Goal: Task Accomplishment & Management: Use online tool/utility

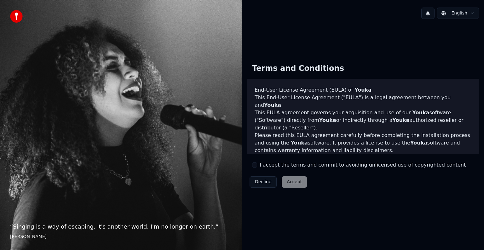
click at [257, 166] on div "I accept the terms and commit to avoiding unlicensed use of copyrighted content" at bounding box center [358, 165] width 213 height 8
click at [256, 166] on button "I accept the terms and commit to avoiding unlicensed use of copyrighted content" at bounding box center [254, 164] width 5 height 5
click at [288, 181] on button "Accept" at bounding box center [293, 181] width 25 height 11
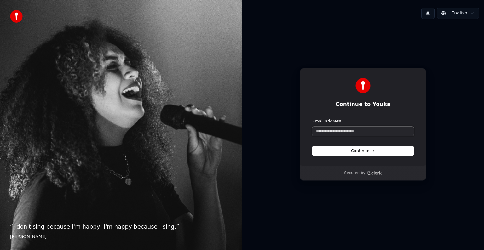
click at [330, 133] on input "Email address" at bounding box center [362, 131] width 101 height 9
click at [370, 149] on span "Continue" at bounding box center [363, 151] width 24 height 6
type input "**********"
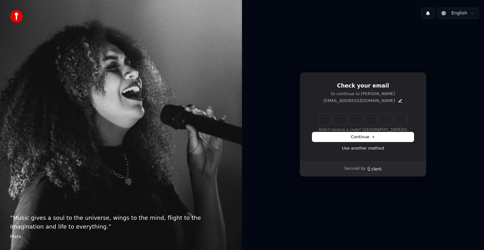
click at [328, 119] on input "Enter verification code" at bounding box center [363, 119] width 88 height 11
type input "******"
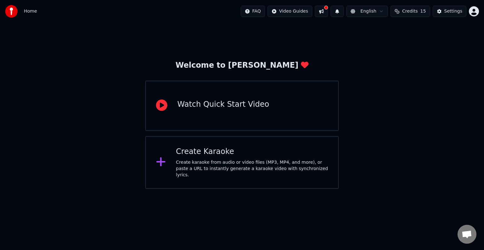
click at [385, 13] on html "Home FAQ Video Guides English Credits 15 Settings Welcome to Youka Watch Quick …" at bounding box center [242, 94] width 484 height 189
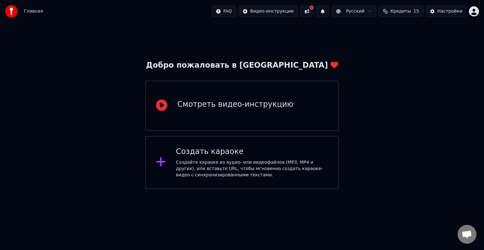
click at [215, 162] on div "Создайте караоке из аудио- или видеофайлов (MP3, MP4 и других), или вставьте UR…" at bounding box center [252, 168] width 152 height 19
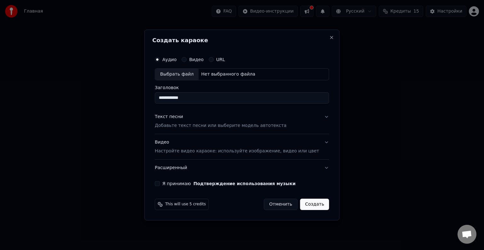
type input "**********"
click at [316, 118] on button "Текст песни Добавьте текст песни или выберите модель автотекста" at bounding box center [242, 121] width 174 height 25
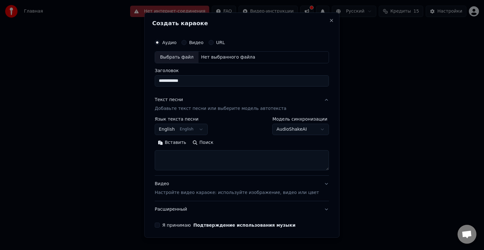
click at [174, 143] on button "Вставить" at bounding box center [172, 143] width 35 height 10
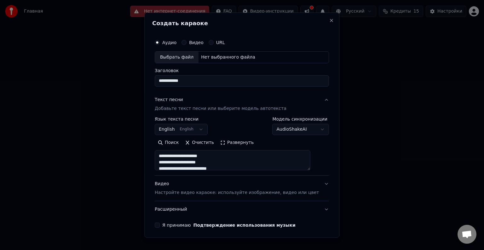
click at [315, 184] on button "Видео Настройте видео караоке: используйте изображение, видео или цвет" at bounding box center [242, 188] width 174 height 25
type textarea "**********"
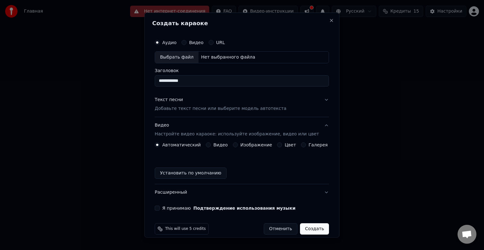
click at [235, 144] on button "Изображение" at bounding box center [235, 144] width 5 height 5
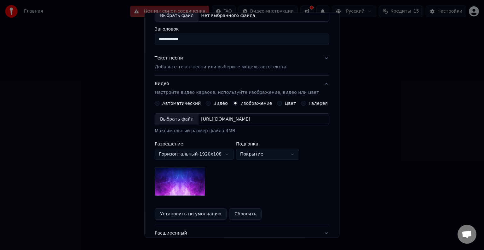
scroll to position [44, 0]
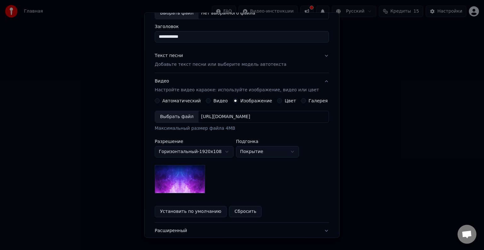
click at [192, 178] on img at bounding box center [180, 179] width 50 height 28
click at [176, 116] on div "Выбрать файл" at bounding box center [176, 116] width 43 height 11
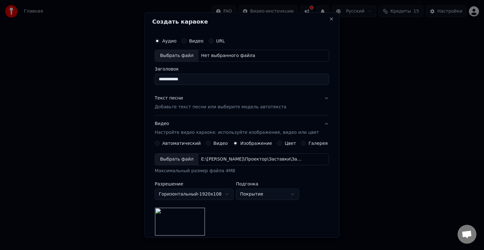
scroll to position [0, 0]
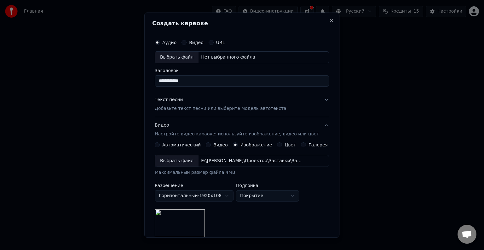
click at [182, 54] on div "Выбрать файл" at bounding box center [176, 57] width 43 height 11
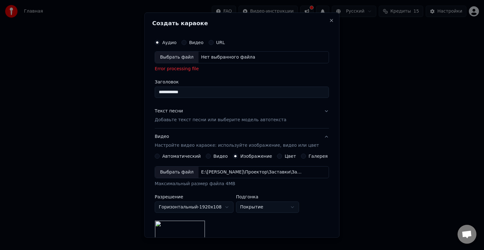
click at [180, 57] on div "Выбрать файл" at bounding box center [176, 57] width 43 height 11
click at [179, 56] on div "Выбрать файл" at bounding box center [176, 57] width 43 height 11
click at [175, 56] on div "Выбрать файл" at bounding box center [176, 57] width 43 height 11
click at [186, 54] on div "Выбрать файл" at bounding box center [176, 57] width 43 height 11
click at [172, 54] on div "Выбрать файл" at bounding box center [176, 57] width 43 height 11
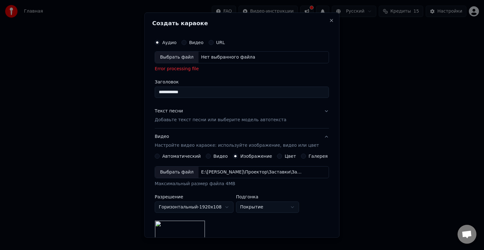
click at [180, 57] on div "Выбрать файл" at bounding box center [176, 57] width 43 height 11
click at [319, 110] on button "Текст песни Добавьте текст песни или выберите модель автотекста" at bounding box center [242, 115] width 174 height 25
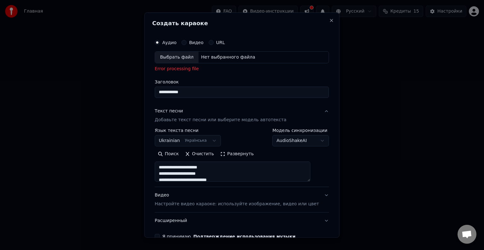
click at [177, 57] on div "Выбрать файл" at bounding box center [176, 57] width 43 height 11
click at [189, 58] on div "Выбрать файл" at bounding box center [176, 57] width 43 height 11
click at [190, 55] on div "Выбрать файл" at bounding box center [176, 57] width 43 height 11
click at [184, 57] on div "Выбрать файл" at bounding box center [176, 57] width 43 height 11
click at [186, 56] on div "Выбрать файл" at bounding box center [176, 57] width 43 height 11
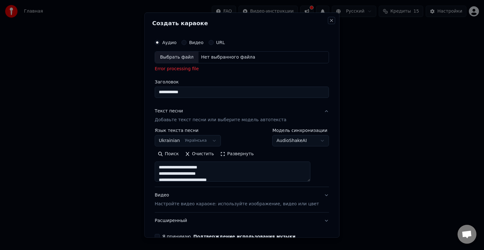
click at [329, 21] on button "Close" at bounding box center [331, 20] width 5 height 5
select select
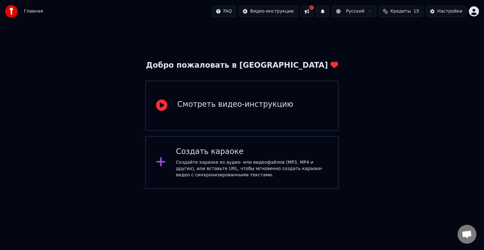
click at [231, 157] on div "Создать караоке Создайте караоке из аудио- или видеофайлов (MP3, MP4 и других),…" at bounding box center [252, 162] width 152 height 31
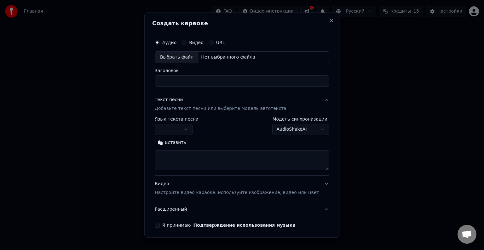
click at [171, 55] on div "Выбрать файл" at bounding box center [176, 57] width 43 height 11
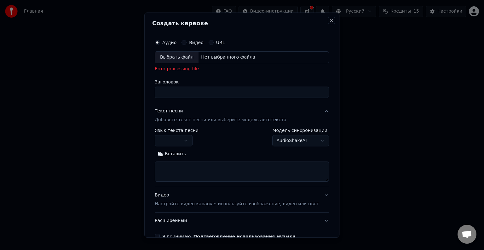
click at [329, 20] on button "Close" at bounding box center [331, 20] width 5 height 5
select select
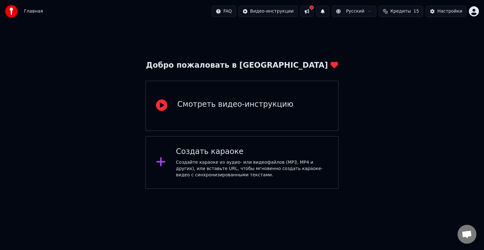
click at [217, 170] on div "Создайте караоке из аудио- или видеофайлов (MP3, MP4 и других), или вставьте UR…" at bounding box center [252, 168] width 152 height 19
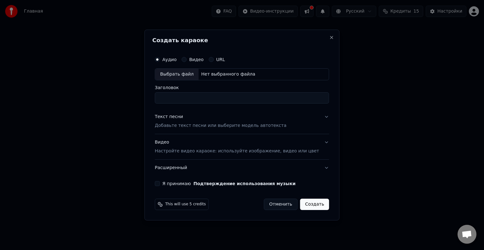
click at [190, 73] on div "Выбрать файл" at bounding box center [176, 74] width 43 height 11
type input "**********"
click at [318, 117] on button "Текст песни Добавьте текст песни или выберите модель автотекста" at bounding box center [242, 121] width 174 height 25
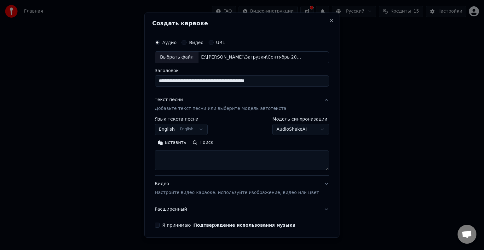
click at [183, 142] on button "Вставить" at bounding box center [172, 143] width 35 height 10
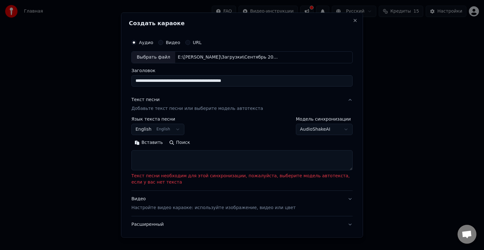
click at [175, 126] on button "English English" at bounding box center [157, 129] width 53 height 11
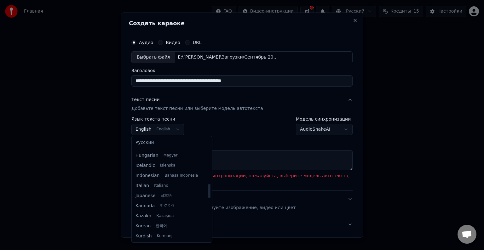
scroll to position [239, 0]
click at [163, 127] on body "**********" at bounding box center [242, 94] width 484 height 189
select select "**"
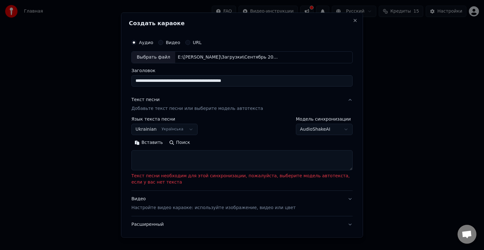
click at [145, 142] on button "Вставить" at bounding box center [148, 143] width 35 height 10
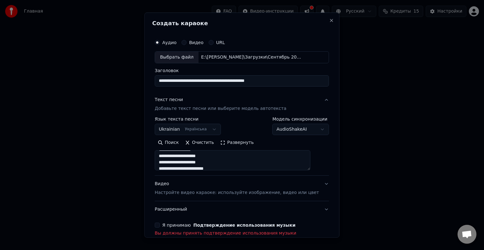
scroll to position [101, 0]
click at [208, 155] on textarea at bounding box center [233, 160] width 156 height 20
type textarea "**********"
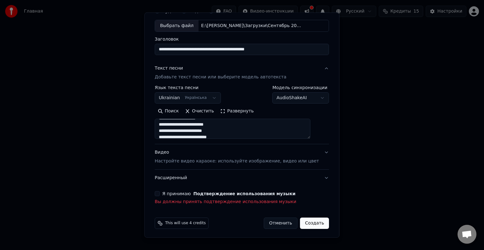
scroll to position [33, 0]
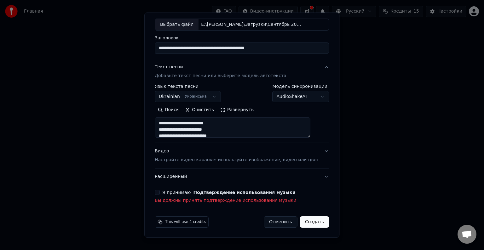
click at [160, 191] on button "Я принимаю Подтверждение использования музыки" at bounding box center [157, 192] width 5 height 5
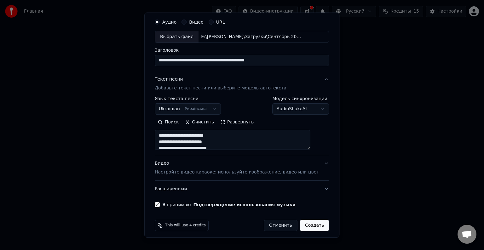
scroll to position [24, 0]
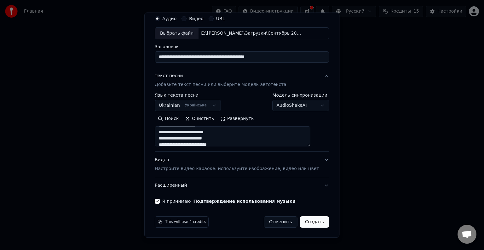
click at [312, 160] on button "Видео Настройте видео караоке: используйте изображение, видео или цвет" at bounding box center [242, 164] width 174 height 25
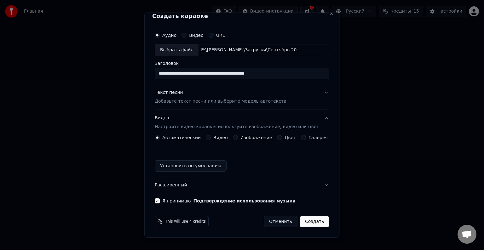
scroll to position [7, 0]
click at [242, 138] on label "Изображение" at bounding box center [256, 138] width 32 height 4
click at [238, 138] on button "Изображение" at bounding box center [235, 137] width 5 height 5
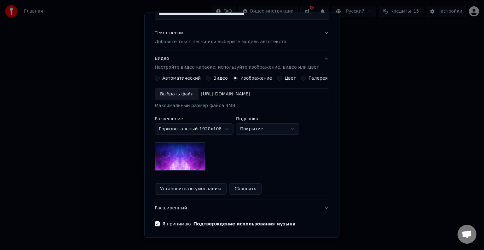
scroll to position [70, 0]
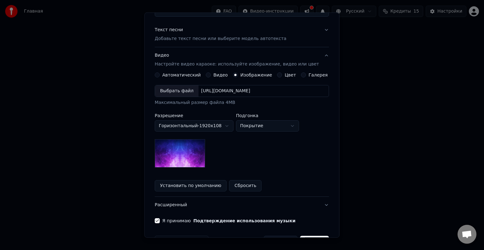
click at [179, 88] on div "Выбрать файл" at bounding box center [176, 90] width 43 height 11
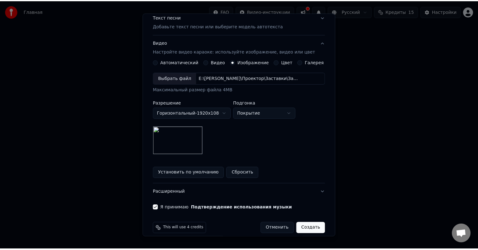
scroll to position [89, 0]
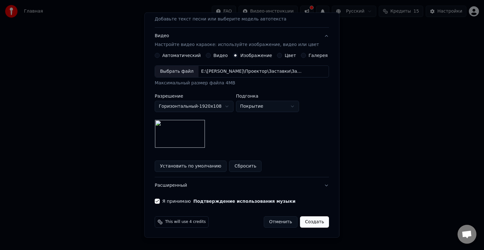
click at [305, 223] on button "Создать" at bounding box center [314, 221] width 29 height 11
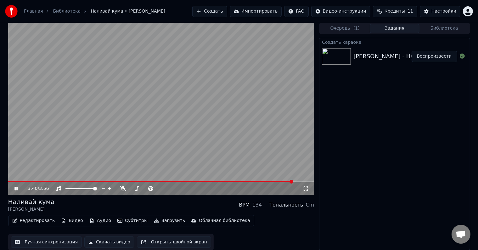
click at [18, 188] on icon at bounding box center [20, 188] width 15 height 5
click at [8, 180] on span at bounding box center [10, 182] width 4 height 4
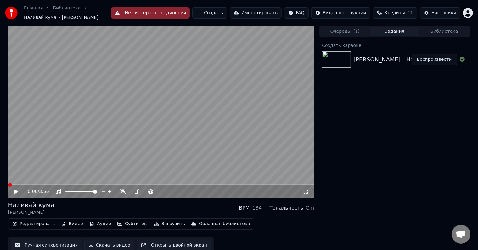
click at [16, 190] on icon at bounding box center [20, 191] width 15 height 5
click at [15, 190] on icon at bounding box center [15, 192] width 3 height 4
click at [8, 183] on span at bounding box center [10, 185] width 4 height 4
click at [291, 208] on div "Тональность" at bounding box center [286, 208] width 34 height 8
click at [283, 208] on div "Тональность" at bounding box center [286, 208] width 34 height 8
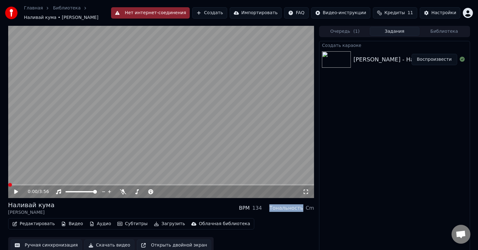
click at [283, 208] on div "Тональность" at bounding box center [286, 208] width 34 height 8
click at [293, 208] on div "Тональность" at bounding box center [286, 208] width 34 height 8
click at [309, 209] on div "Cm" at bounding box center [310, 208] width 9 height 8
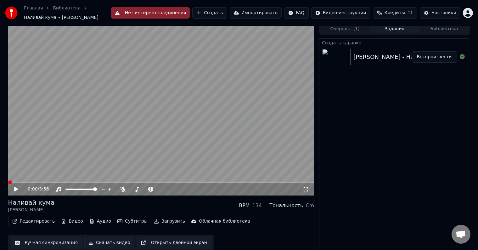
scroll to position [3, 0]
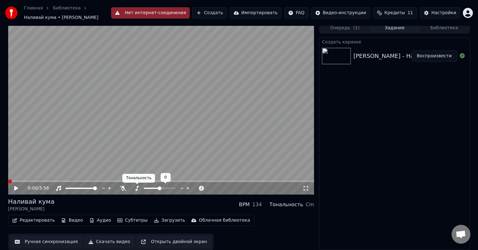
click at [136, 188] on icon at bounding box center [137, 188] width 6 height 5
click at [162, 189] on span at bounding box center [162, 188] width 4 height 4
click at [16, 188] on icon at bounding box center [16, 188] width 4 height 4
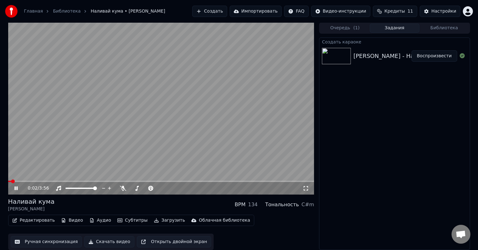
scroll to position [0, 0]
click at [158, 189] on span at bounding box center [158, 188] width 4 height 4
click at [156, 188] on span at bounding box center [158, 188] width 4 height 4
click at [182, 188] on icon at bounding box center [182, 188] width 6 height 6
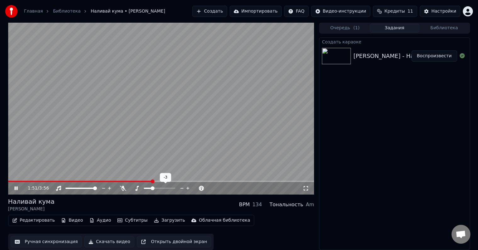
click at [182, 188] on icon at bounding box center [182, 188] width 6 height 6
click at [187, 187] on icon at bounding box center [188, 188] width 6 height 6
click at [187, 188] on icon at bounding box center [188, 188] width 6 height 6
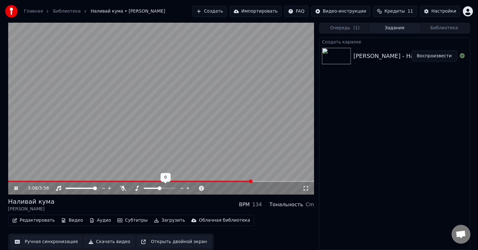
click at [187, 188] on icon at bounding box center [188, 188] width 6 height 6
click at [8, 181] on span at bounding box center [10, 181] width 4 height 4
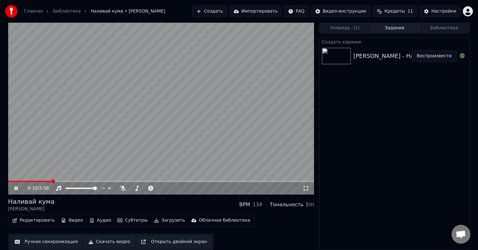
click at [16, 187] on icon at bounding box center [20, 188] width 15 height 5
click at [15, 187] on icon at bounding box center [16, 188] width 4 height 4
click at [15, 186] on icon at bounding box center [15, 188] width 3 height 4
click at [15, 186] on icon at bounding box center [16, 188] width 4 height 4
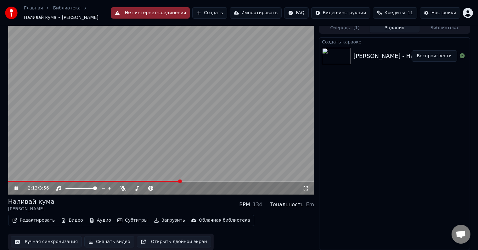
click at [15, 186] on icon at bounding box center [15, 188] width 3 height 4
click at [8, 183] on span at bounding box center [10, 181] width 4 height 4
click at [15, 188] on icon at bounding box center [16, 188] width 4 height 4
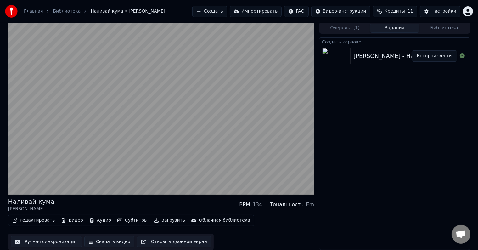
scroll to position [0, 0]
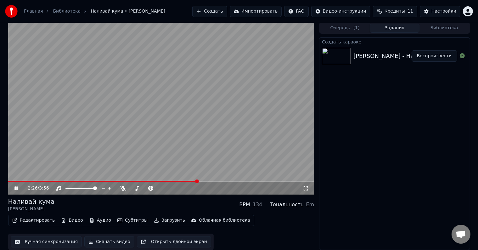
click at [17, 188] on icon at bounding box center [15, 188] width 3 height 4
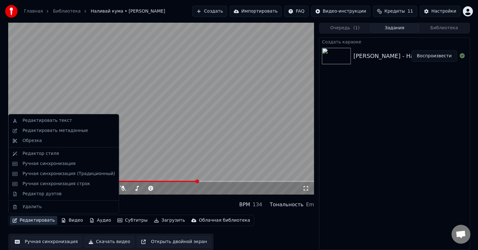
click at [37, 221] on button "Редактировать" at bounding box center [34, 220] width 48 height 9
click at [47, 155] on div "Редактор стиля" at bounding box center [40, 153] width 37 height 6
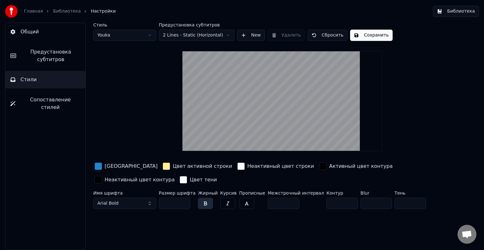
click at [447, 9] on button "Библиотека" at bounding box center [456, 11] width 46 height 11
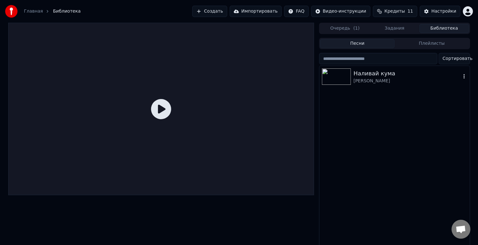
click at [338, 77] on img at bounding box center [336, 76] width 29 height 16
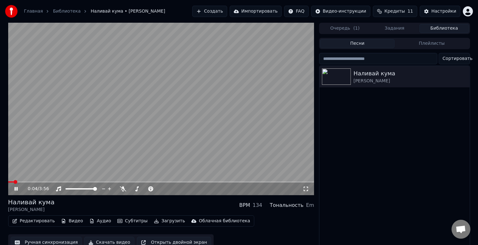
click at [15, 188] on icon at bounding box center [15, 189] width 3 height 4
click at [464, 78] on icon "button" at bounding box center [464, 76] width 1 height 4
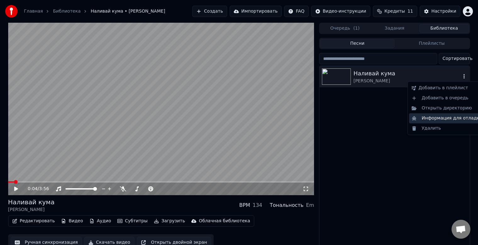
click at [453, 119] on div "Информация для отладки" at bounding box center [447, 118] width 76 height 10
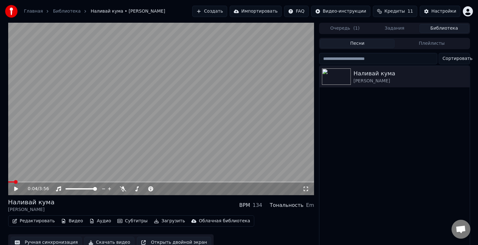
click at [122, 220] on button "Субтитры" at bounding box center [132, 220] width 35 height 9
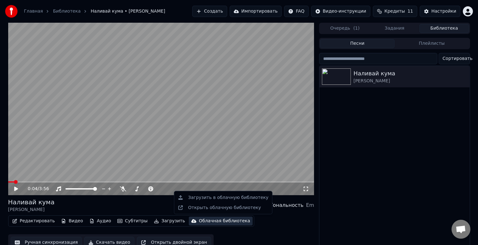
click at [273, 226] on div "Редактировать Видео Аудио Субтитры Загрузить Облачная библиотека Ручная синхрон…" at bounding box center [161, 232] width 306 height 35
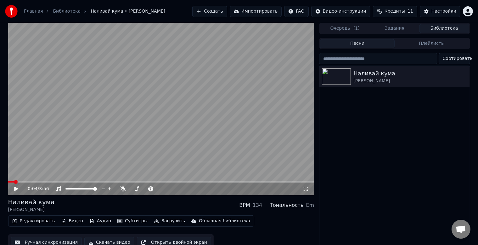
click at [42, 220] on button "Редактировать" at bounding box center [34, 220] width 48 height 9
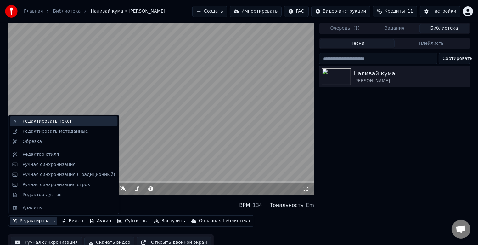
click at [54, 121] on div "Редактировать текст" at bounding box center [46, 121] width 49 height 6
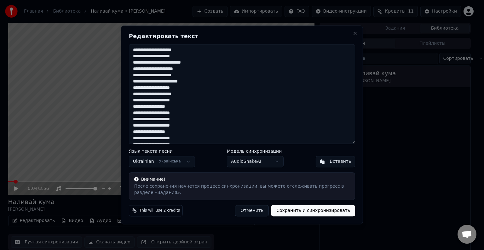
click at [262, 211] on button "Отменить" at bounding box center [252, 210] width 34 height 11
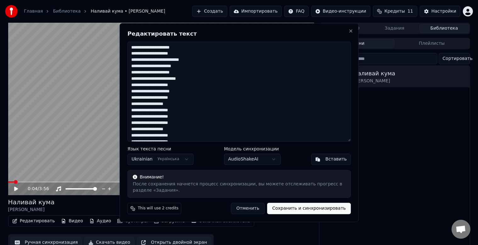
click at [262, 211] on div "Редактировать текст Язык текста песни Ukrainian Українська Модель синхронизации…" at bounding box center [239, 122] width 239 height 199
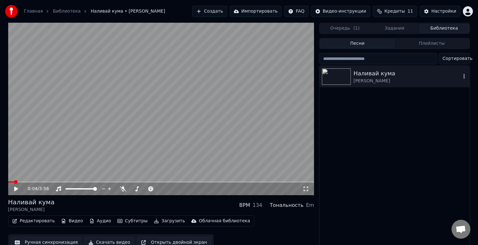
click at [365, 77] on div "Наливай кума" at bounding box center [407, 73] width 107 height 9
click at [372, 81] on div "[PERSON_NAME]" at bounding box center [407, 81] width 107 height 6
click at [463, 75] on icon "button" at bounding box center [464, 76] width 6 height 5
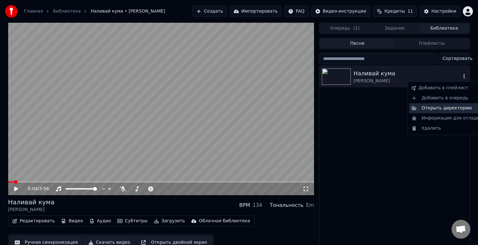
click at [446, 109] on div "Открыть директорию" at bounding box center [447, 108] width 76 height 10
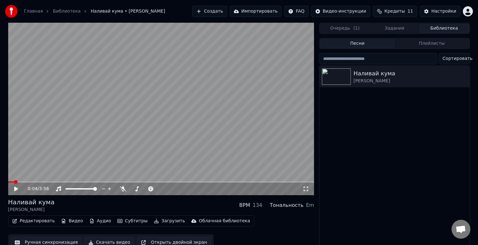
click at [121, 11] on span "Наливай кума • [PERSON_NAME]" at bounding box center [128, 11] width 75 height 6
click at [365, 82] on div "[PERSON_NAME]" at bounding box center [407, 81] width 107 height 6
click at [465, 78] on icon "button" at bounding box center [464, 76] width 6 height 5
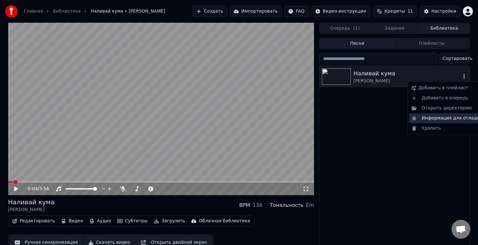
click at [436, 117] on div "Информация для отладки" at bounding box center [447, 118] width 76 height 10
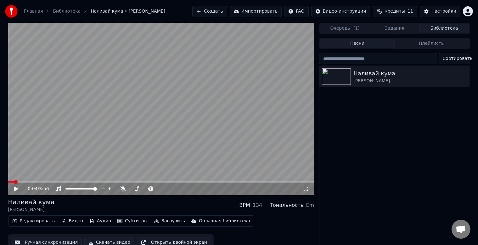
click at [44, 220] on button "Редактировать" at bounding box center [34, 220] width 48 height 9
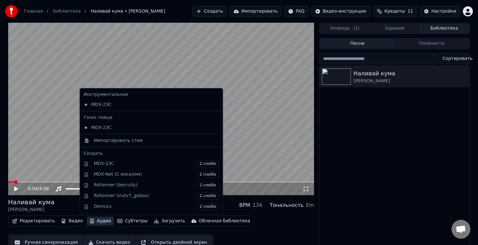
click at [93, 222] on button "Аудио" at bounding box center [100, 220] width 27 height 9
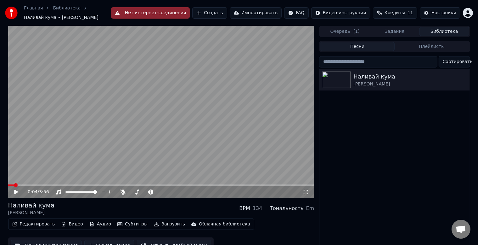
click at [267, 228] on div "Редактировать Видео Аудио Субтитры Загрузить Облачная библиотека Ручная синхрон…" at bounding box center [161, 235] width 306 height 35
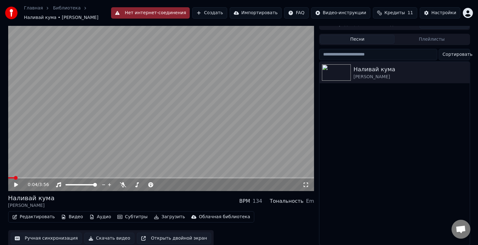
scroll to position [11, 0]
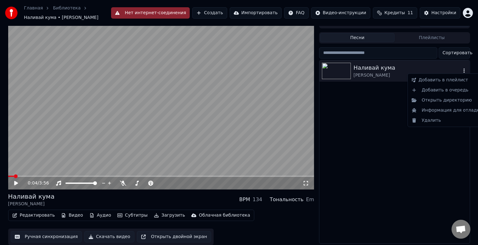
click at [462, 68] on icon "button" at bounding box center [464, 70] width 6 height 5
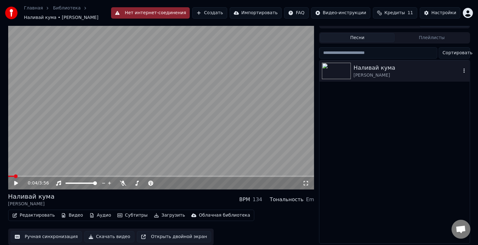
click at [367, 72] on div "[PERSON_NAME]" at bounding box center [407, 75] width 107 height 6
click at [368, 67] on div "Наливай кума" at bounding box center [407, 67] width 107 height 9
click at [33, 213] on button "Редактировать" at bounding box center [34, 215] width 48 height 9
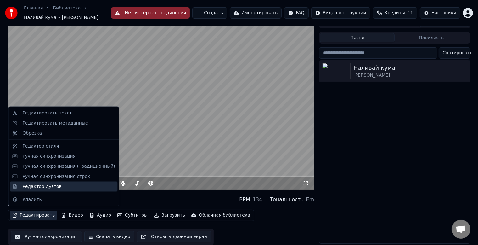
click at [35, 187] on div "Редактор дуэтов" at bounding box center [41, 186] width 39 height 6
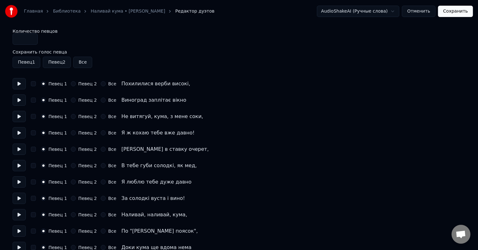
click at [426, 12] on button "Отменить" at bounding box center [419, 11] width 34 height 11
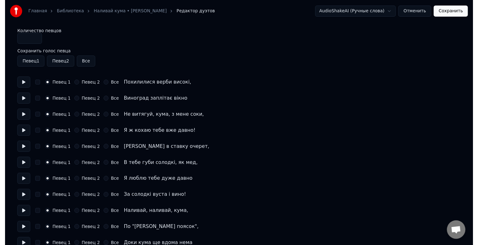
scroll to position [8, 0]
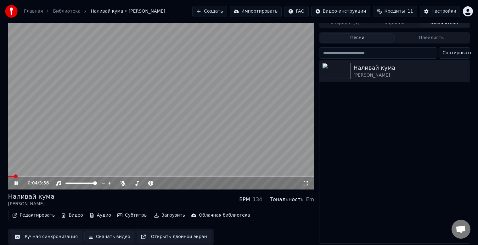
click at [99, 12] on span "Наливай кума • [PERSON_NAME]" at bounding box center [128, 11] width 75 height 6
click at [122, 10] on span "Наливай кума • [PERSON_NAME]" at bounding box center [128, 11] width 75 height 6
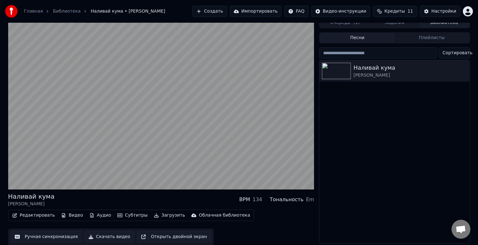
click at [106, 12] on span "Наливай кума • [PERSON_NAME]" at bounding box center [128, 11] width 75 height 6
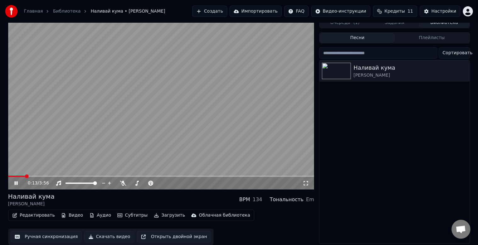
click at [15, 181] on icon at bounding box center [15, 183] width 3 height 4
click at [29, 201] on div "[PERSON_NAME]" at bounding box center [31, 204] width 47 height 6
click at [96, 214] on button "Аудио" at bounding box center [100, 215] width 27 height 9
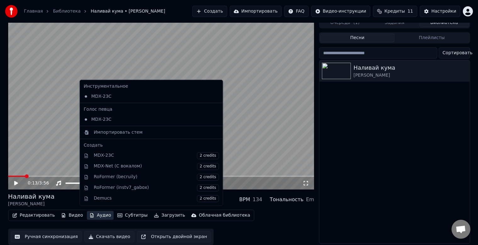
click at [240, 235] on div "Редактировать Видео Аудио Субтитры Загрузить Облачная библиотека Ручная синхрон…" at bounding box center [161, 226] width 306 height 35
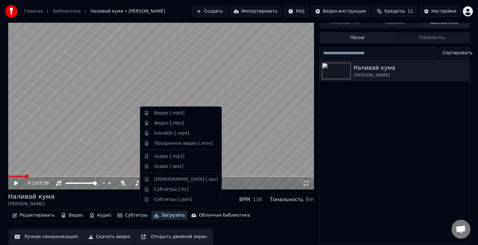
click at [162, 212] on button "Загрузить" at bounding box center [169, 215] width 36 height 9
click at [171, 155] on div "Аудио [.mp3]" at bounding box center [169, 156] width 30 height 6
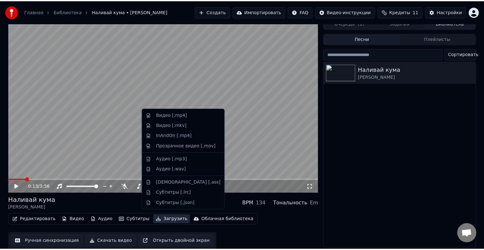
scroll to position [0, 0]
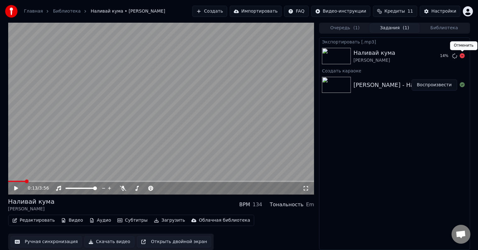
click at [461, 55] on icon at bounding box center [462, 55] width 5 height 5
click at [152, 221] on button "Загрузить" at bounding box center [169, 220] width 36 height 9
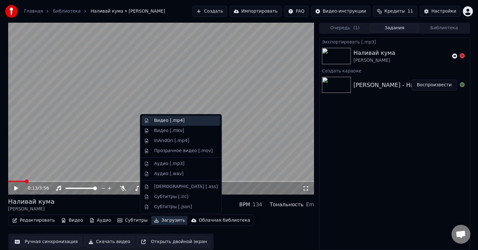
click at [166, 122] on div "Видео [.mp4]" at bounding box center [169, 120] width 31 height 6
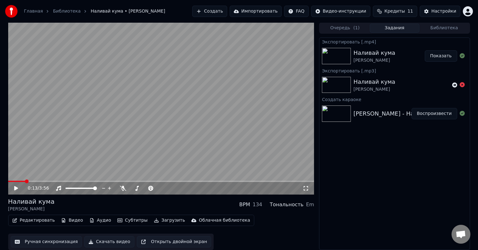
click at [437, 54] on button "Показать" at bounding box center [441, 55] width 32 height 11
click at [221, 12] on button "Создать" at bounding box center [209, 11] width 35 height 11
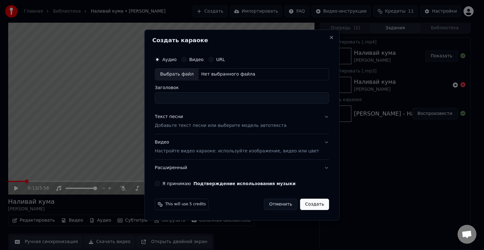
click at [188, 74] on div "Выбрать файл" at bounding box center [176, 74] width 43 height 11
drag, startPoint x: 200, startPoint y: 99, endPoint x: 154, endPoint y: 94, distance: 46.2
click at [154, 94] on div "**********" at bounding box center [241, 125] width 195 height 191
drag, startPoint x: 197, startPoint y: 97, endPoint x: 251, endPoint y: 99, distance: 53.9
click at [251, 99] on input "**********" at bounding box center [242, 97] width 174 height 11
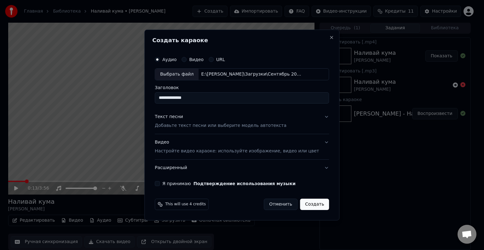
type input "**********"
click at [317, 116] on button "Текст песни Добавьте текст песни или выберите модель автотекста" at bounding box center [242, 121] width 174 height 25
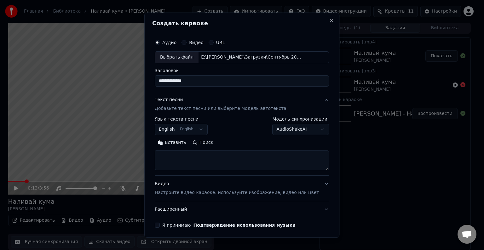
click at [205, 128] on body "Главная Библиотека Наливай кума • [PERSON_NAME] Создать Импортировать FAQ Виде…" at bounding box center [239, 125] width 478 height 250
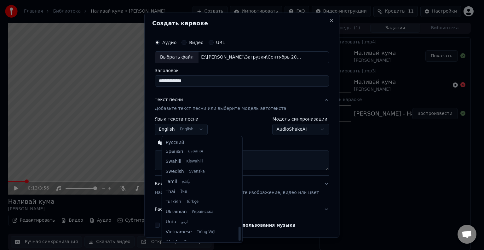
scroll to position [483, 0]
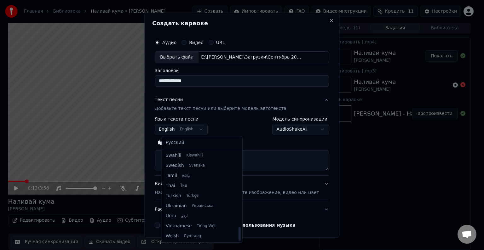
select select "**"
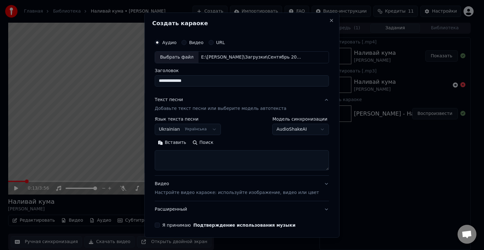
click at [180, 142] on button "Вставить" at bounding box center [172, 143] width 35 height 10
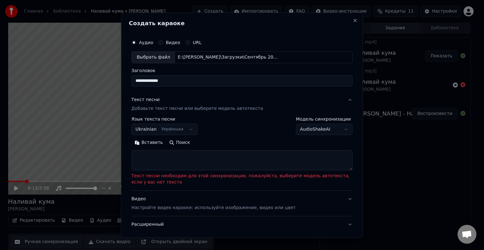
click at [146, 141] on button "Вставить" at bounding box center [148, 143] width 35 height 10
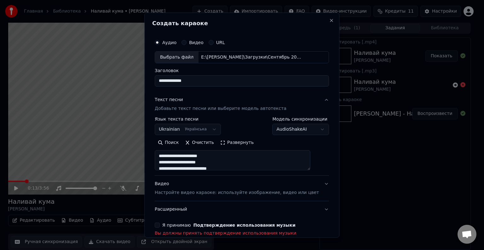
click at [314, 182] on button "Видео Настройте видео караоке: используйте изображение, видео или цвет" at bounding box center [242, 188] width 174 height 25
type textarea "**********"
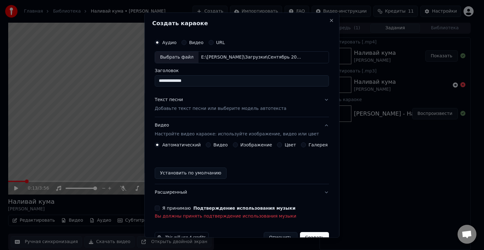
click at [236, 145] on button "Изображение" at bounding box center [235, 144] width 5 height 5
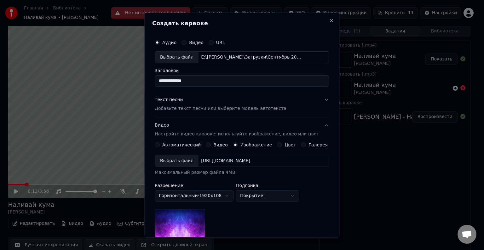
scroll to position [3, 0]
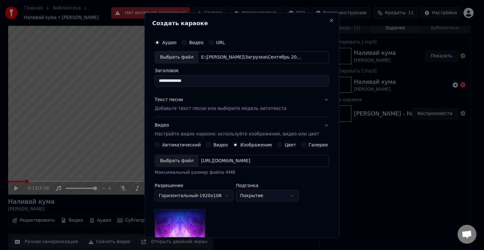
click at [177, 160] on div "Выбрать файл" at bounding box center [176, 160] width 43 height 11
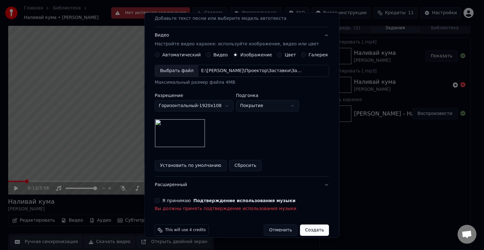
scroll to position [94, 0]
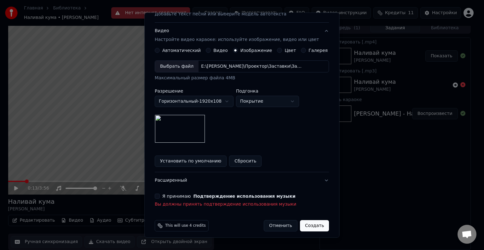
click at [160, 196] on button "Я принимаю Подтверждение использования музыки" at bounding box center [157, 196] width 5 height 5
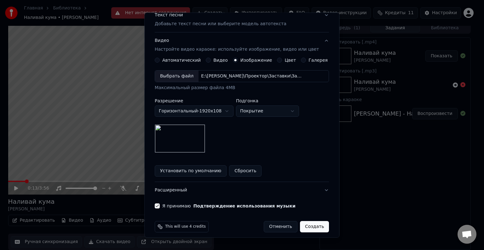
scroll to position [89, 0]
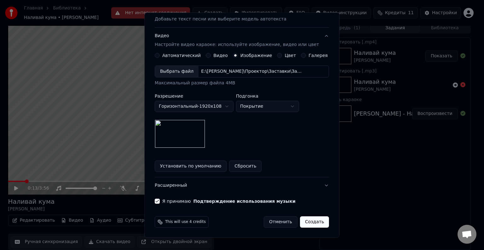
click at [309, 222] on button "Создать" at bounding box center [314, 221] width 29 height 11
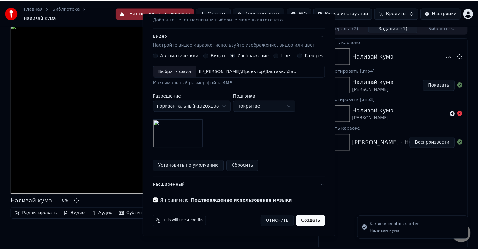
scroll to position [7, 0]
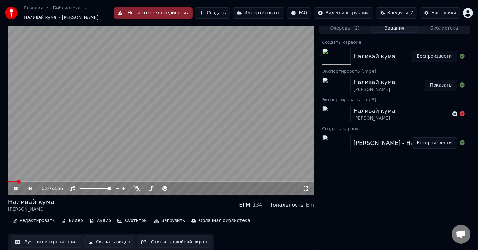
click at [14, 188] on icon at bounding box center [20, 188] width 14 height 5
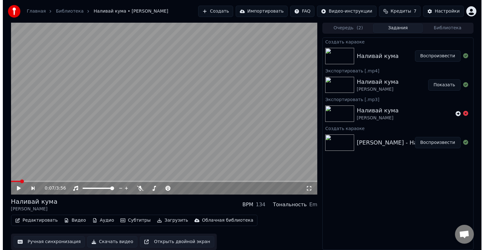
scroll to position [0, 0]
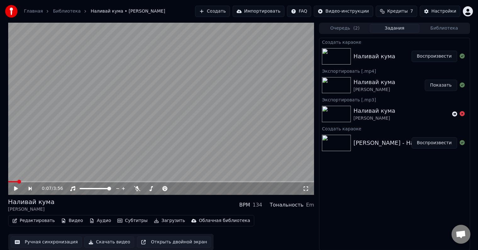
click at [230, 10] on button "Создать" at bounding box center [212, 11] width 35 height 11
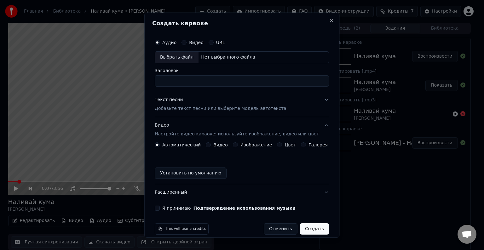
click at [182, 55] on div "Выбрать файл" at bounding box center [176, 57] width 43 height 11
drag, startPoint x: 195, startPoint y: 80, endPoint x: 131, endPoint y: 80, distance: 63.3
click at [131, 80] on body "Главная Библиотека Наливай кума • [PERSON_NAME] Создать Импортировать FAQ Виде…" at bounding box center [239, 125] width 478 height 250
drag, startPoint x: 191, startPoint y: 80, endPoint x: 254, endPoint y: 83, distance: 62.7
click at [254, 83] on input "**********" at bounding box center [242, 80] width 174 height 11
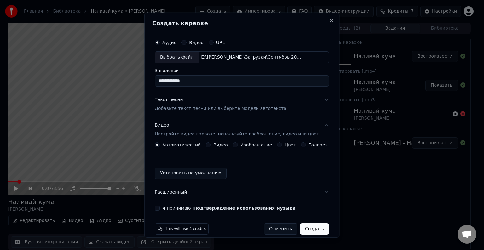
type input "**********"
click at [317, 100] on button "Текст песни Добавьте текст песни или выберите модель автотекста" at bounding box center [242, 104] width 174 height 25
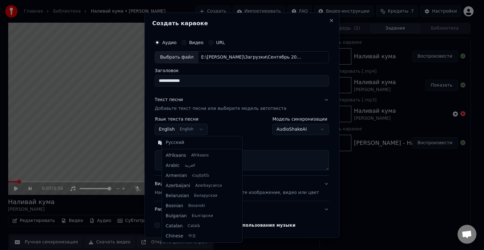
click at [204, 129] on body "Главная Библиотека Наливай кума • [PERSON_NAME] Создать Импортировать FAQ Виде…" at bounding box center [239, 125] width 478 height 250
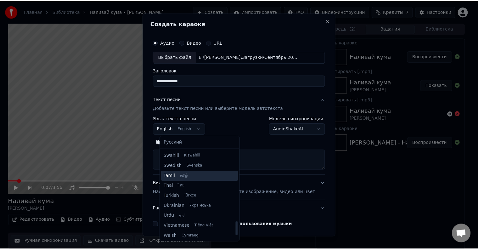
scroll to position [483, 0]
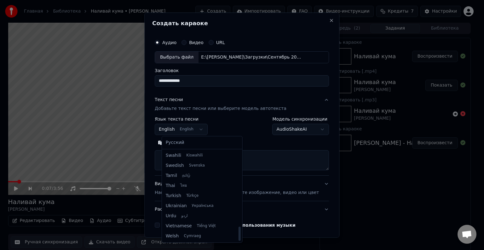
select select "**"
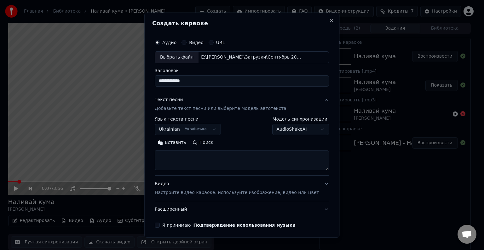
click at [178, 141] on button "Вставить" at bounding box center [172, 143] width 35 height 10
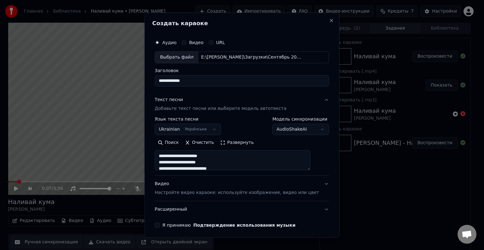
type textarea "**********"
select select
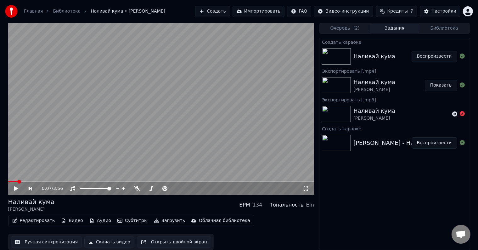
click at [403, 52] on div "Наливай кума" at bounding box center [383, 56] width 58 height 9
click at [8, 180] on span at bounding box center [10, 182] width 4 height 4
click at [16, 189] on icon at bounding box center [16, 188] width 4 height 4
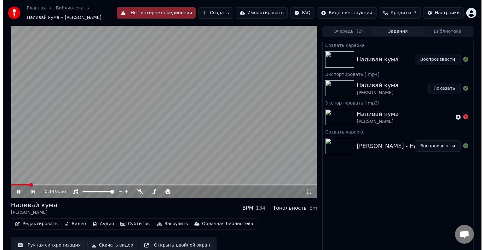
scroll to position [3, 0]
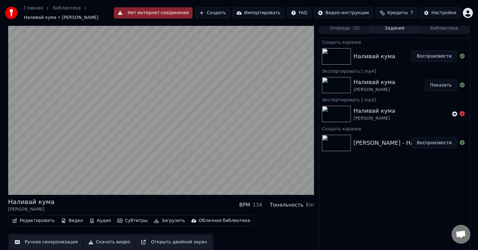
click at [222, 13] on button "Создать" at bounding box center [212, 12] width 35 height 11
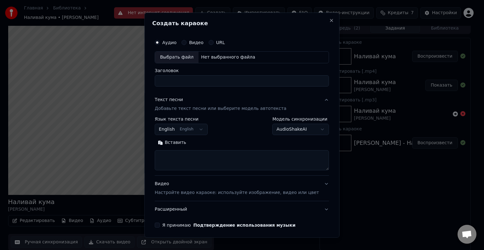
click at [177, 56] on div "Выбрать файл" at bounding box center [176, 57] width 43 height 11
type input "**********"
click at [329, 20] on button "Close" at bounding box center [331, 20] width 5 height 5
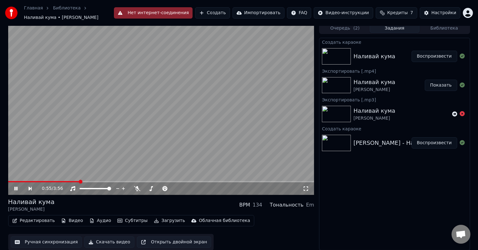
click at [112, 6] on ol "Главная Библиотека Наливай кума • [PERSON_NAME]" at bounding box center [69, 13] width 90 height 16
click at [222, 14] on button "Создать" at bounding box center [212, 12] width 35 height 11
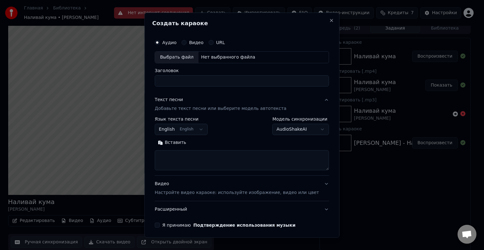
click at [185, 57] on div "Выбрать файл" at bounding box center [176, 57] width 43 height 11
type input "**********"
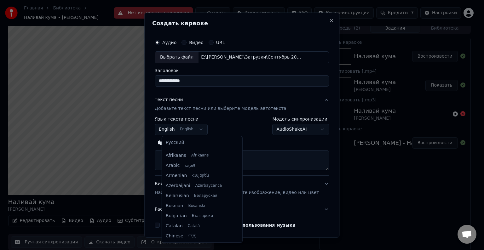
click at [204, 130] on body "Главная Библиотека Наливай кума • [PERSON_NAME] Нет интернет-соединения Создат…" at bounding box center [239, 122] width 478 height 250
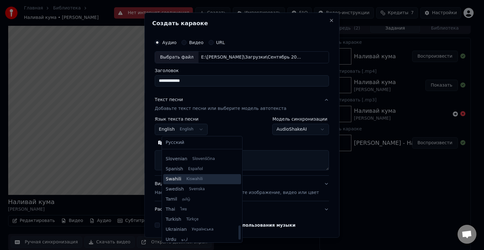
scroll to position [483, 0]
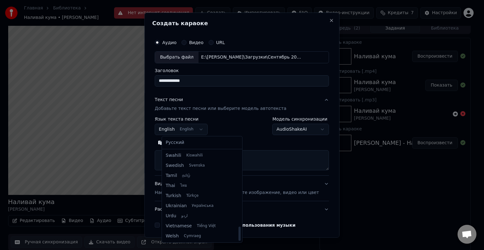
select select "**"
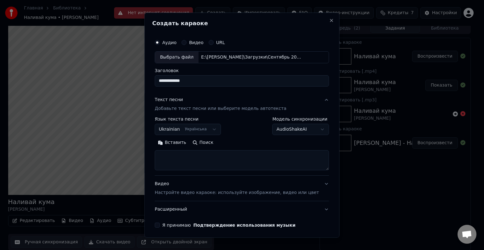
click at [181, 141] on button "Вставить" at bounding box center [172, 143] width 35 height 10
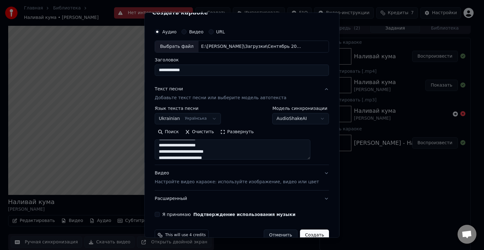
scroll to position [13, 0]
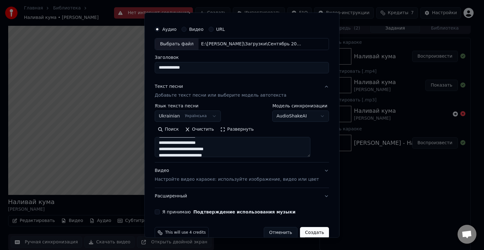
click at [314, 171] on button "Видео Настройте видео караоке: используйте изображение, видео или цвет" at bounding box center [242, 174] width 174 height 25
type textarea "**********"
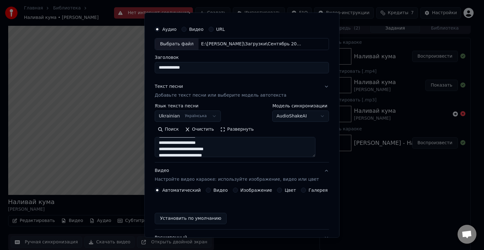
scroll to position [7, 0]
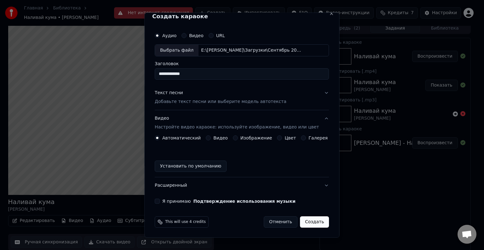
click at [252, 139] on label "Изображение" at bounding box center [256, 138] width 32 height 4
click at [238, 139] on button "Изображение" at bounding box center [235, 137] width 5 height 5
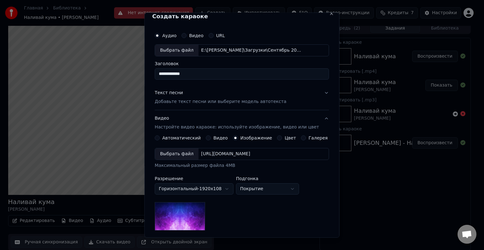
click at [187, 154] on div "Выбрать файл" at bounding box center [176, 153] width 43 height 11
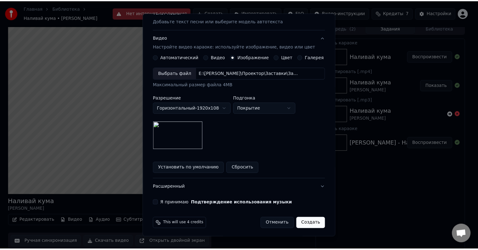
scroll to position [89, 0]
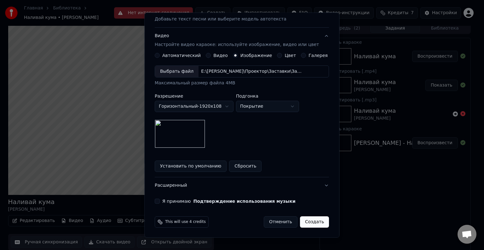
click at [302, 221] on button "Создать" at bounding box center [314, 221] width 29 height 11
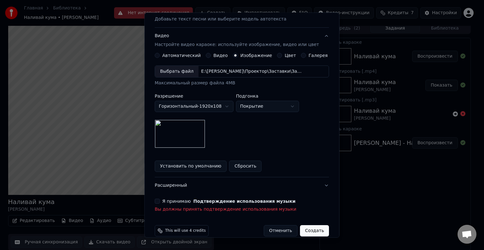
click at [160, 200] on button "Я принимаю Подтверждение использования музыки" at bounding box center [157, 201] width 5 height 5
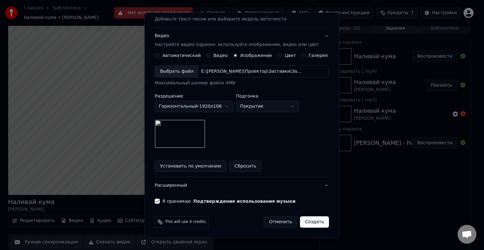
click at [302, 220] on button "Создать" at bounding box center [314, 221] width 29 height 11
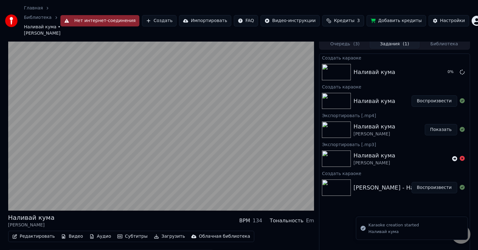
scroll to position [19, 0]
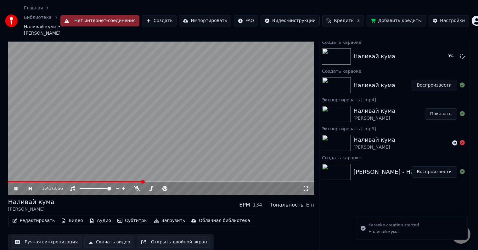
click at [15, 186] on icon at bounding box center [20, 188] width 14 height 5
click at [461, 85] on icon at bounding box center [462, 84] width 5 height 5
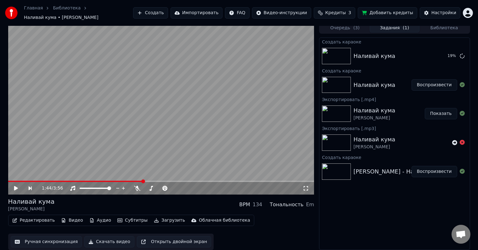
scroll to position [0, 0]
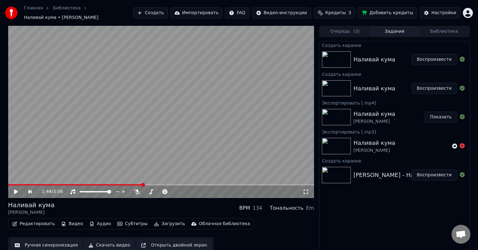
click at [375, 58] on div "Наливай кума" at bounding box center [375, 59] width 42 height 9
click at [440, 54] on button "Воспроизвести" at bounding box center [435, 59] width 46 height 11
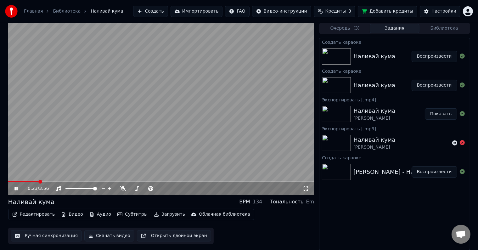
click at [15, 189] on icon at bounding box center [15, 189] width 3 height 4
click at [447, 114] on button "Показать" at bounding box center [441, 113] width 32 height 11
click at [443, 114] on button "Показать" at bounding box center [441, 113] width 32 height 11
click at [8, 181] on span at bounding box center [10, 182] width 4 height 4
click at [15, 188] on icon at bounding box center [16, 188] width 4 height 4
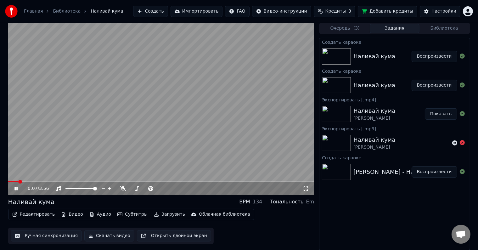
click at [16, 188] on icon at bounding box center [20, 188] width 15 height 5
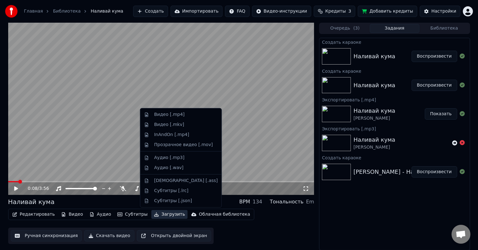
click at [157, 214] on button "Загрузить" at bounding box center [169, 214] width 36 height 9
click at [166, 114] on div "Видео [.mp4]" at bounding box center [169, 114] width 31 height 6
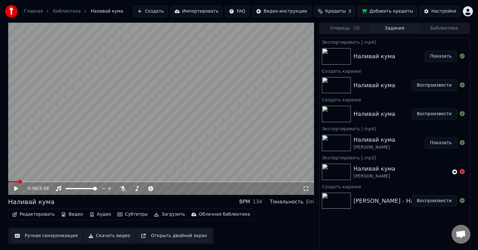
click at [436, 54] on button "Показать" at bounding box center [441, 56] width 32 height 11
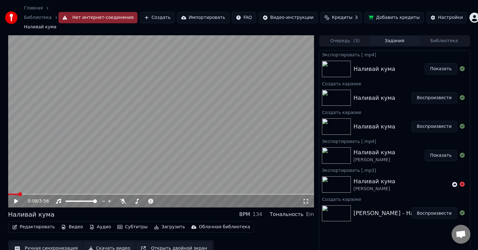
scroll to position [13, 0]
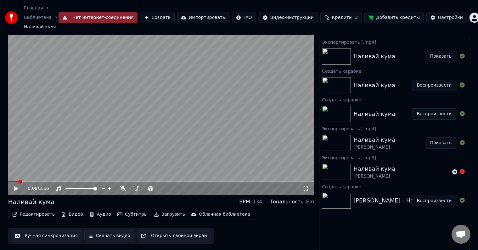
click at [43, 215] on button "Редактировать" at bounding box center [34, 214] width 48 height 9
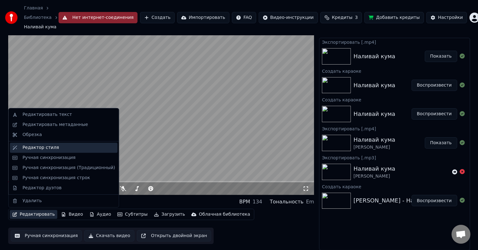
click at [55, 149] on div "Редактор стиля" at bounding box center [68, 148] width 93 height 6
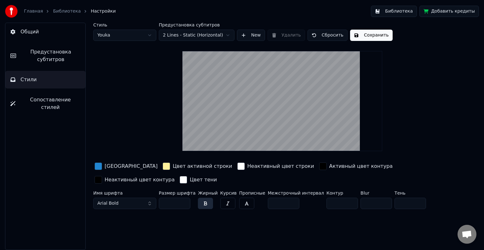
click at [61, 56] on span "Предустановка субтитров" at bounding box center [50, 55] width 59 height 15
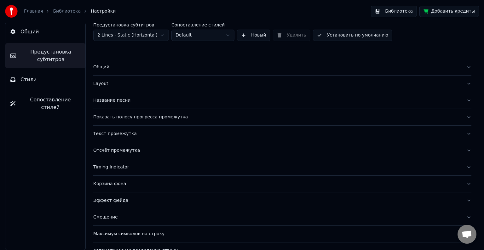
click at [229, 35] on html "Главная Библиотека Настройки Библиотека Добавить кредиты Общий Предустановка су…" at bounding box center [242, 125] width 484 height 250
click at [409, 11] on button "Библиотека" at bounding box center [394, 11] width 46 height 11
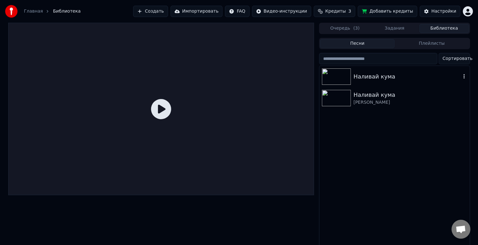
click at [331, 77] on img at bounding box center [336, 76] width 29 height 16
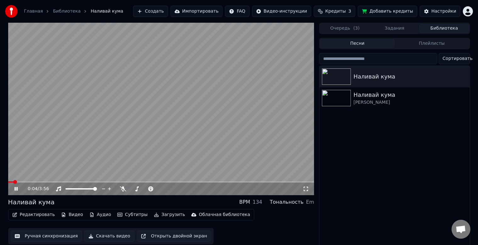
click at [17, 189] on icon at bounding box center [15, 189] width 3 height 4
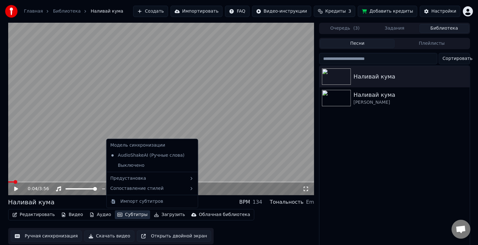
click at [120, 217] on button "Субтитры" at bounding box center [132, 214] width 35 height 9
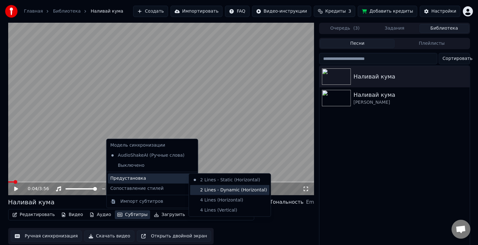
click at [212, 193] on div "2 Lines - Dynamic (Horizontal)" at bounding box center [229, 190] width 79 height 10
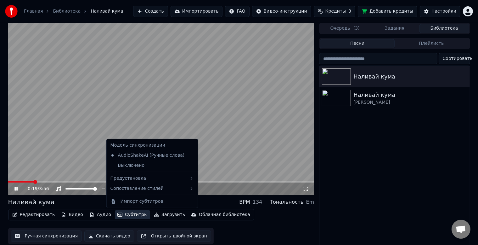
click at [117, 213] on button "Субтитры" at bounding box center [132, 214] width 35 height 9
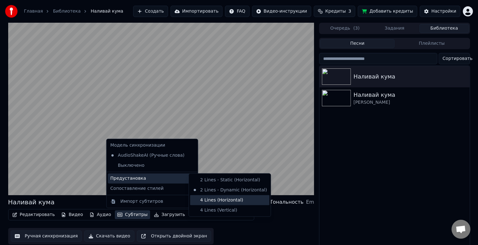
click at [222, 201] on div "4 Lines (Horizontal)" at bounding box center [229, 200] width 79 height 10
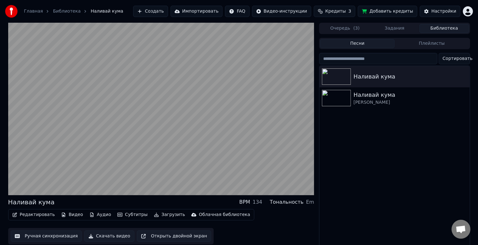
click at [123, 217] on button "Субтитры" at bounding box center [132, 214] width 35 height 9
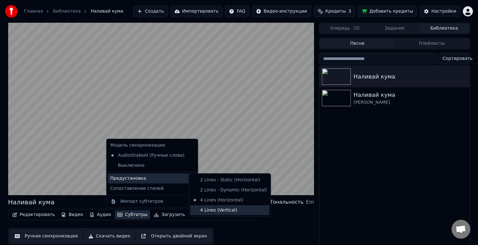
click at [232, 209] on div "4 Lines (Vertical)" at bounding box center [229, 210] width 79 height 10
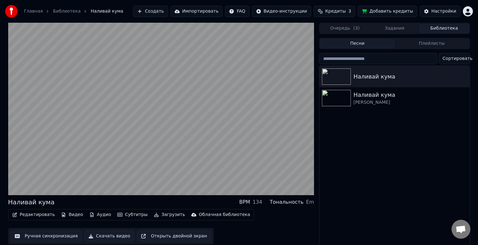
click at [128, 216] on button "Субтитры" at bounding box center [132, 214] width 35 height 9
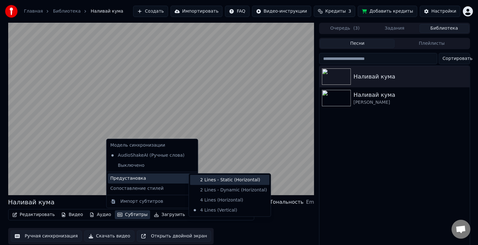
click at [212, 183] on div "2 Lines - Static (Horizontal)" at bounding box center [229, 180] width 79 height 10
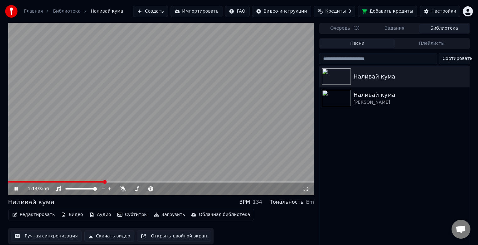
click at [116, 216] on button "Субтитры" at bounding box center [132, 214] width 35 height 9
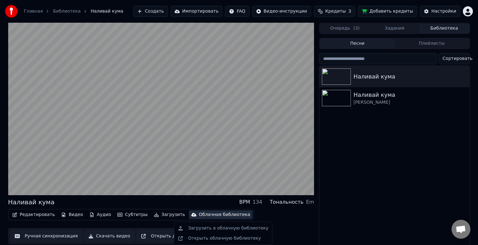
click at [335, 222] on div "Наливай кума Наливай кума [PERSON_NAME]" at bounding box center [395, 157] width 150 height 183
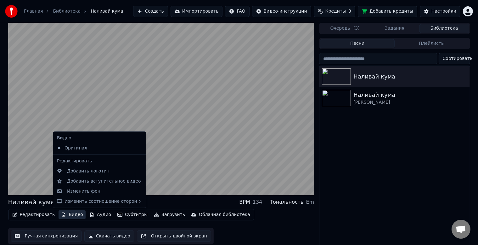
click at [67, 215] on button "Видео" at bounding box center [72, 214] width 27 height 9
click at [81, 173] on div "Добавить логотип" at bounding box center [88, 171] width 43 height 6
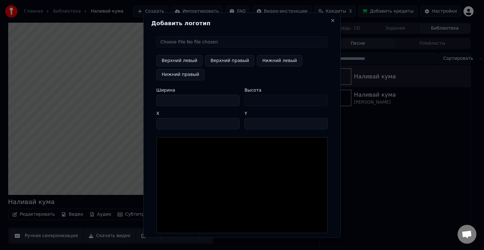
click at [165, 40] on input "file" at bounding box center [241, 41] width 171 height 11
click at [330, 20] on button "Close" at bounding box center [332, 20] width 5 height 5
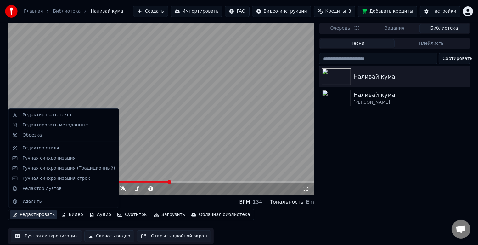
click at [47, 215] on button "Редактировать" at bounding box center [34, 214] width 48 height 9
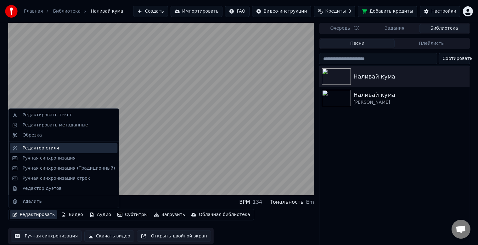
click at [23, 149] on div "Редактор стиля" at bounding box center [40, 148] width 37 height 6
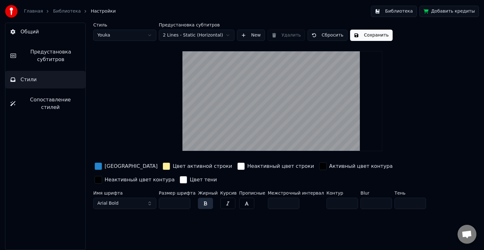
click at [51, 57] on span "Предустановка субтитров" at bounding box center [50, 55] width 59 height 15
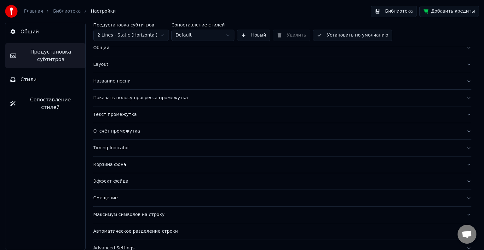
scroll to position [30, 0]
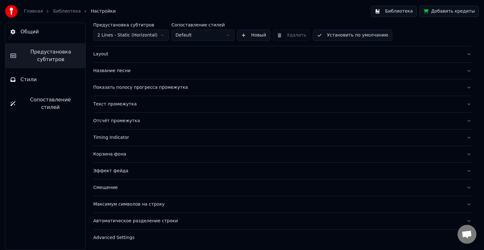
click at [195, 186] on div "Смещение" at bounding box center [277, 187] width 368 height 6
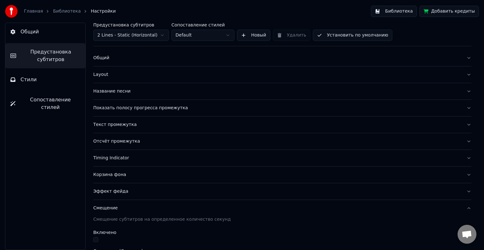
scroll to position [0, 0]
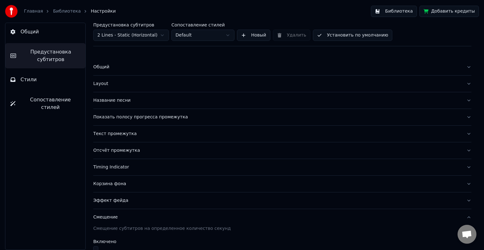
click at [182, 81] on div "Layout" at bounding box center [277, 84] width 368 height 6
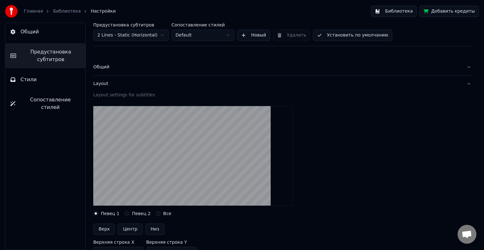
click at [129, 228] on button "Центр" at bounding box center [129, 229] width 25 height 11
type input "***"
click at [388, 12] on button "Библиотека" at bounding box center [394, 11] width 46 height 11
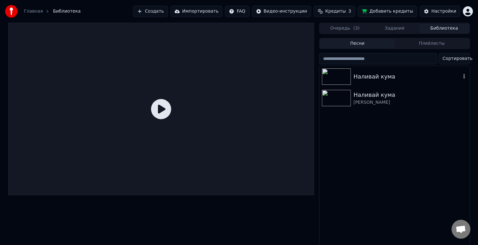
click at [339, 77] on img at bounding box center [336, 76] width 29 height 16
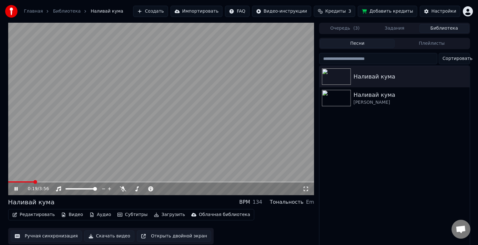
click at [32, 214] on button "Редактировать" at bounding box center [34, 214] width 48 height 9
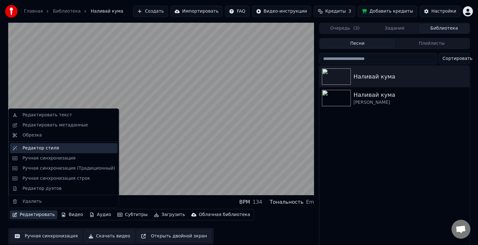
click at [45, 149] on div "Редактор стиля" at bounding box center [40, 148] width 37 height 6
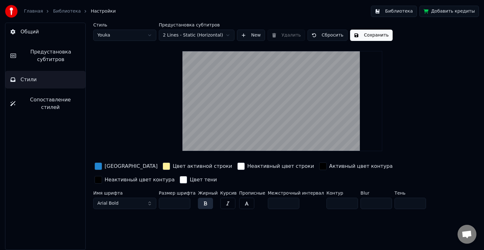
click at [49, 52] on span "Предустановка субтитров" at bounding box center [50, 55] width 59 height 15
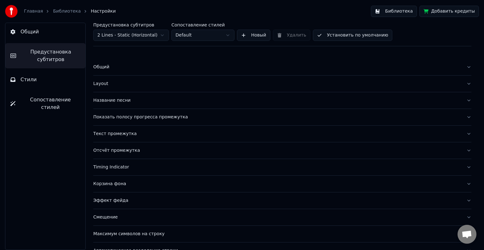
click at [465, 82] on button "Layout" at bounding box center [282, 84] width 378 height 16
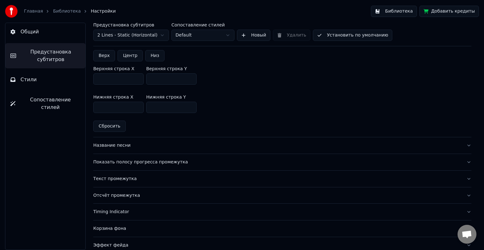
scroll to position [174, 0]
click at [464, 161] on button "Показать полосу прогресса промежутка" at bounding box center [282, 162] width 378 height 16
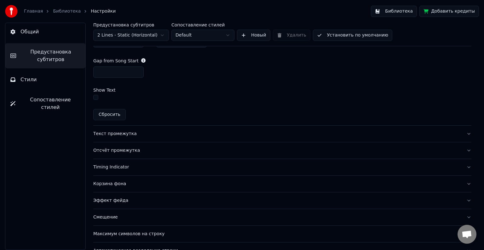
scroll to position [374, 0]
click at [461, 149] on button "Отсчёт промежутка" at bounding box center [282, 149] width 378 height 16
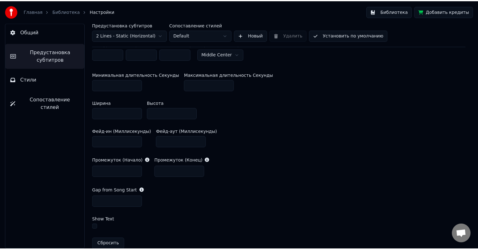
scroll to position [125, 0]
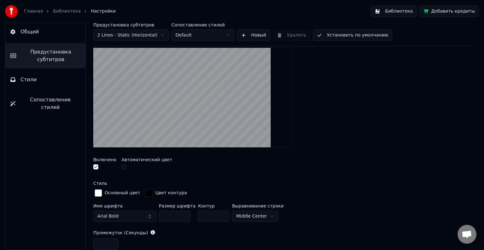
click at [267, 216] on html "Главная Библиотека Настройки Библиотека Добавить кредиты Общий Предустановка су…" at bounding box center [242, 125] width 484 height 250
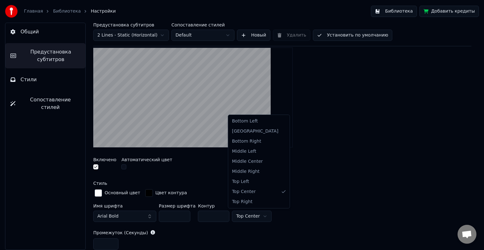
click at [258, 216] on html "Главная Библиотека Настройки Библиотека Добавить кредиты Общий Предустановка су…" at bounding box center [242, 125] width 484 height 250
click at [264, 215] on html "Главная Библиотека Настройки Библиотека Добавить кредиты Общий Предустановка су…" at bounding box center [242, 125] width 484 height 250
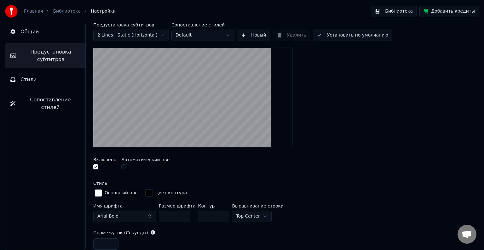
click at [395, 6] on button "Библиотека" at bounding box center [394, 11] width 46 height 11
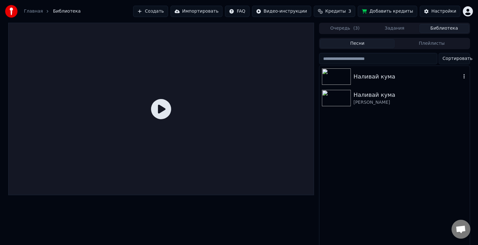
click at [367, 77] on div "Наливай кума" at bounding box center [407, 76] width 107 height 9
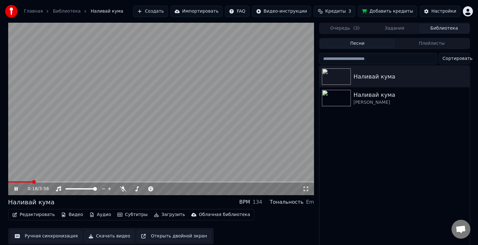
click at [19, 187] on icon at bounding box center [20, 188] width 15 height 5
click at [105, 237] on button "Скачать видео" at bounding box center [109, 235] width 50 height 11
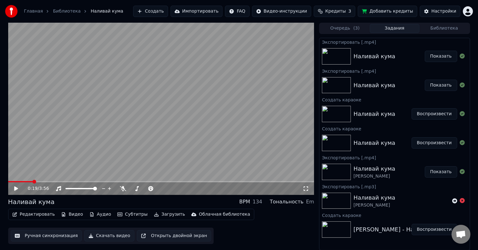
click at [442, 59] on button "Показать" at bounding box center [441, 56] width 32 height 11
